Goal: Find specific page/section: Find specific page/section

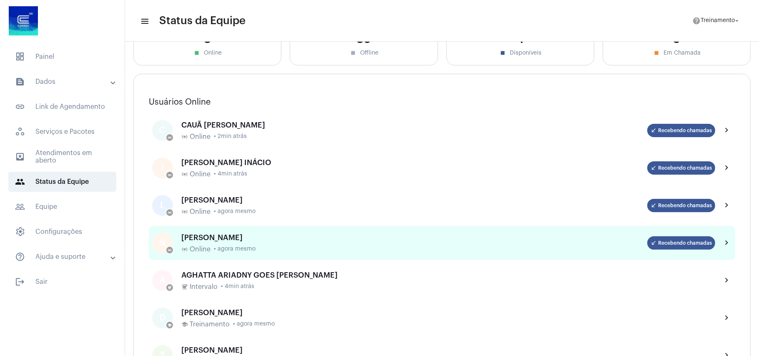
scroll to position [111, 0]
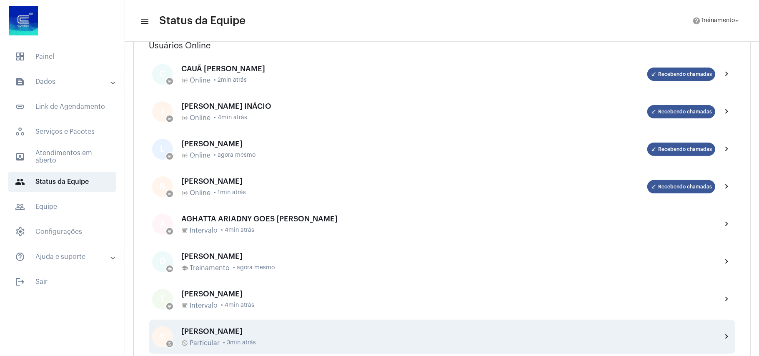
scroll to position [111, 0]
